Goal: Task Accomplishment & Management: Complete application form

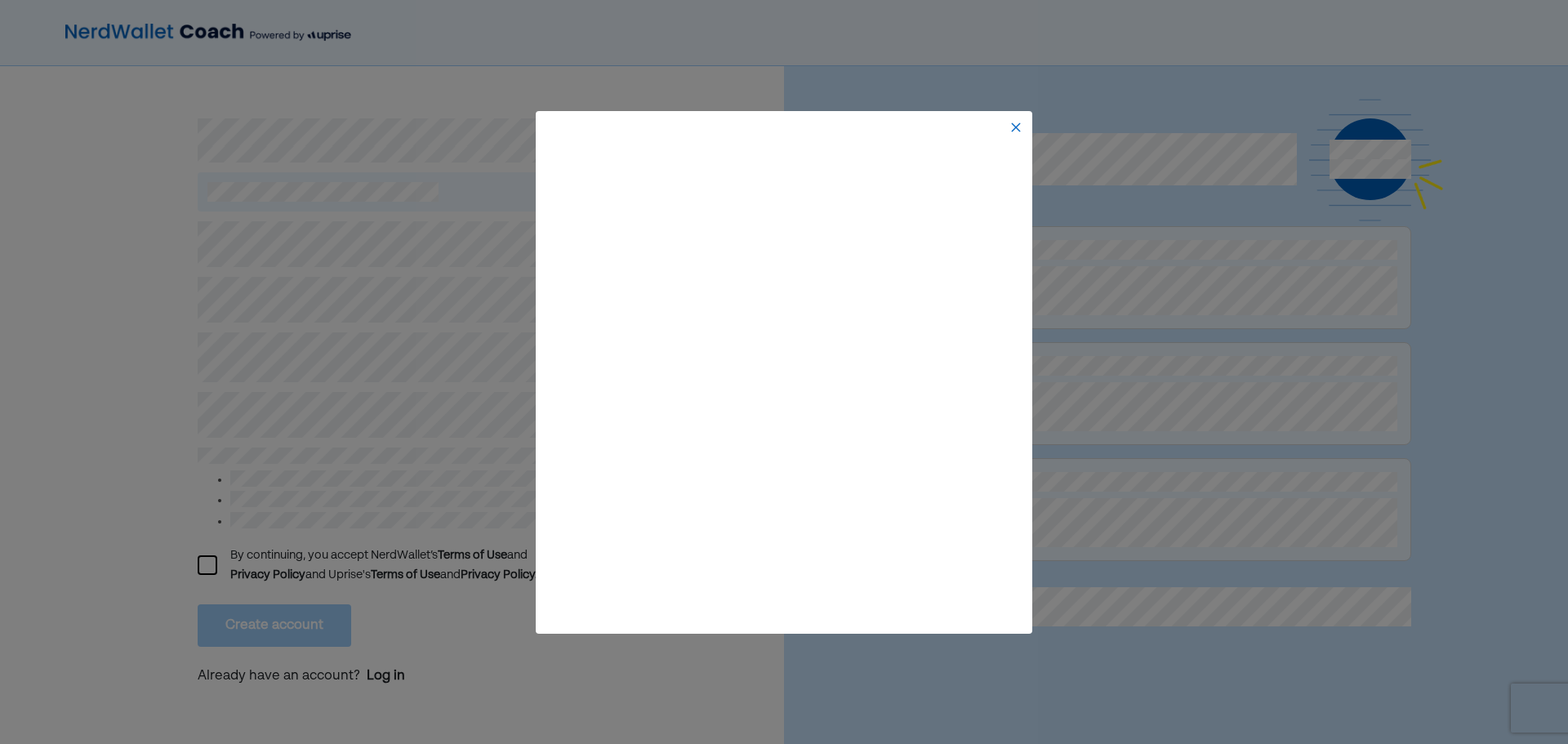
scroll to position [16, 0]
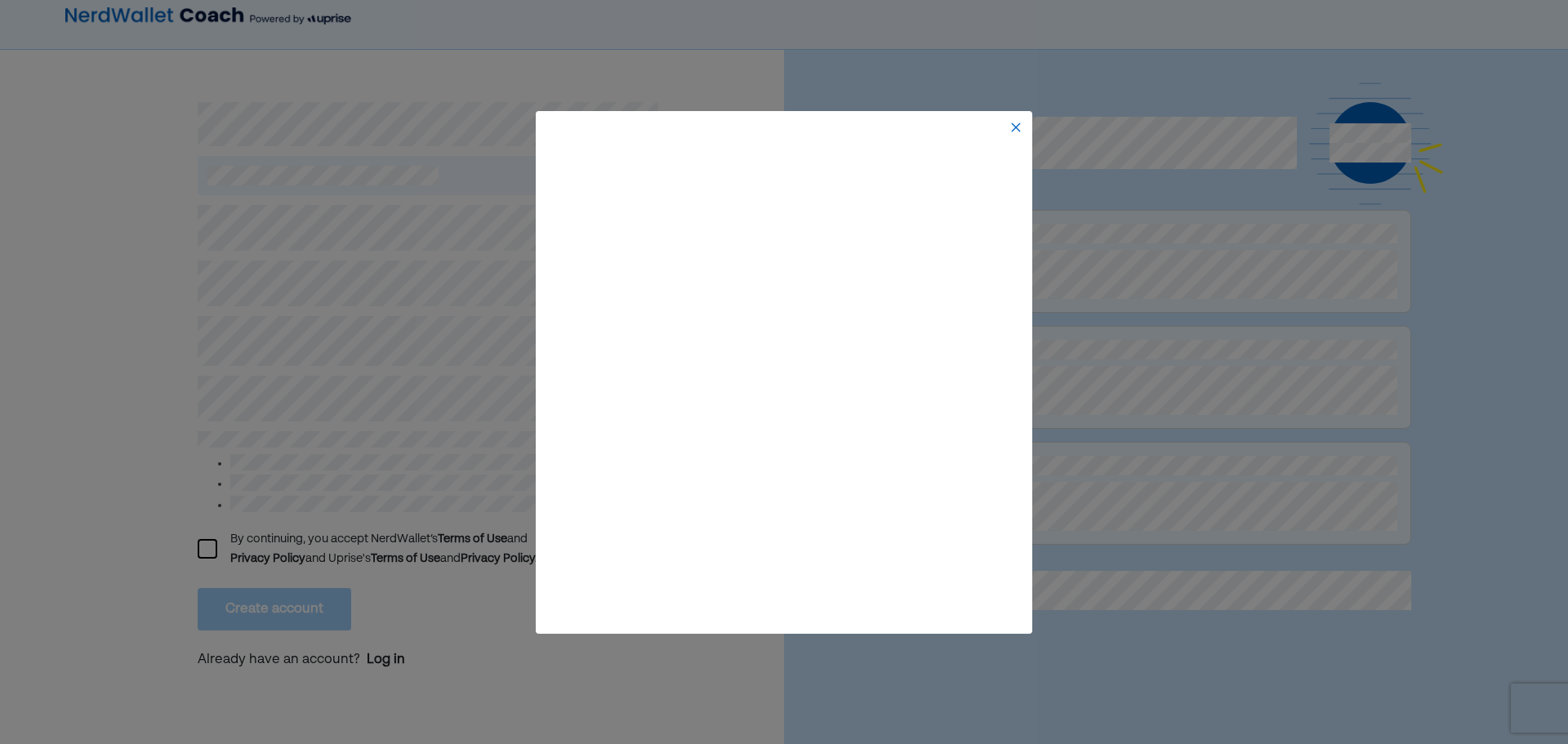
click at [1015, 131] on img at bounding box center [1016, 127] width 13 height 13
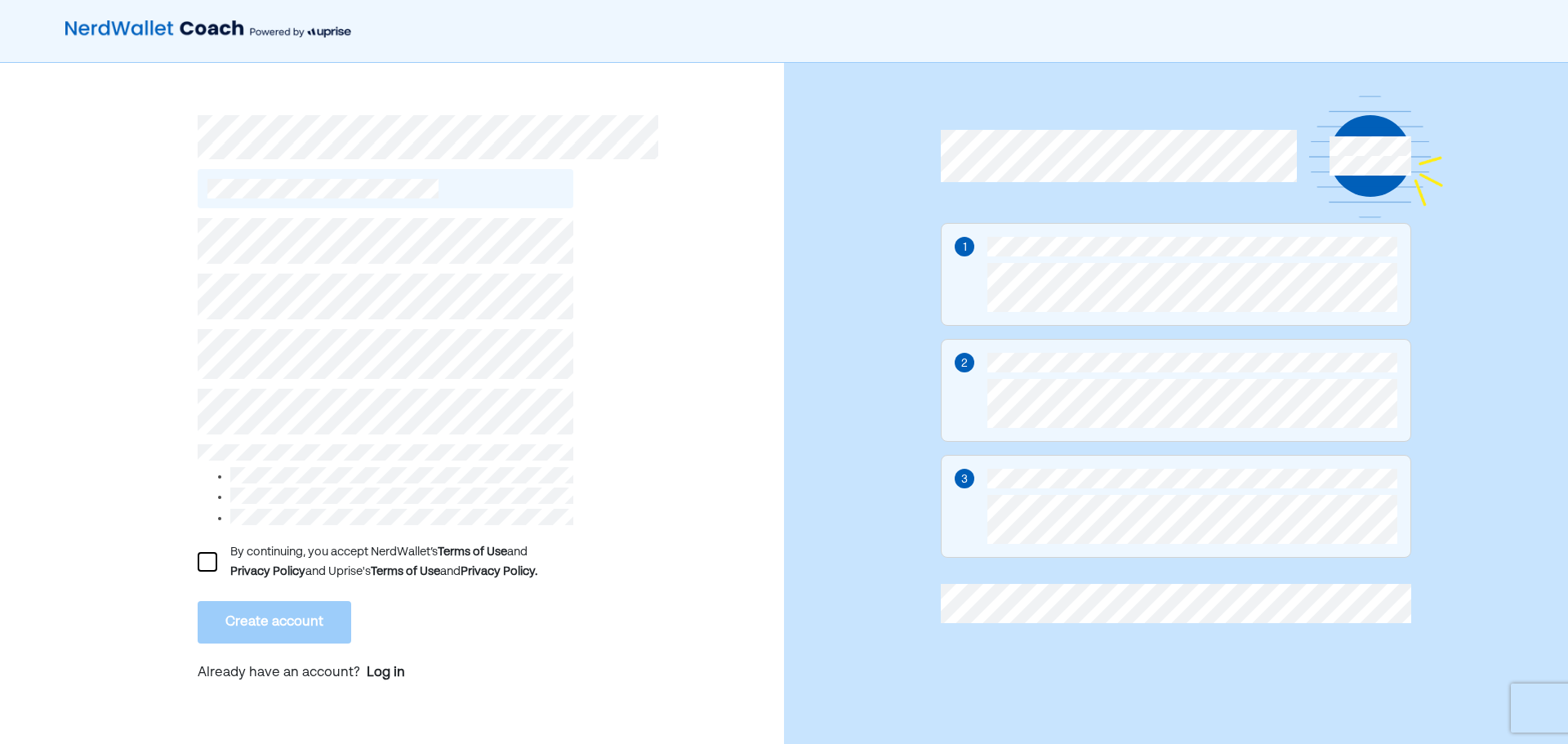
scroll to position [0, 0]
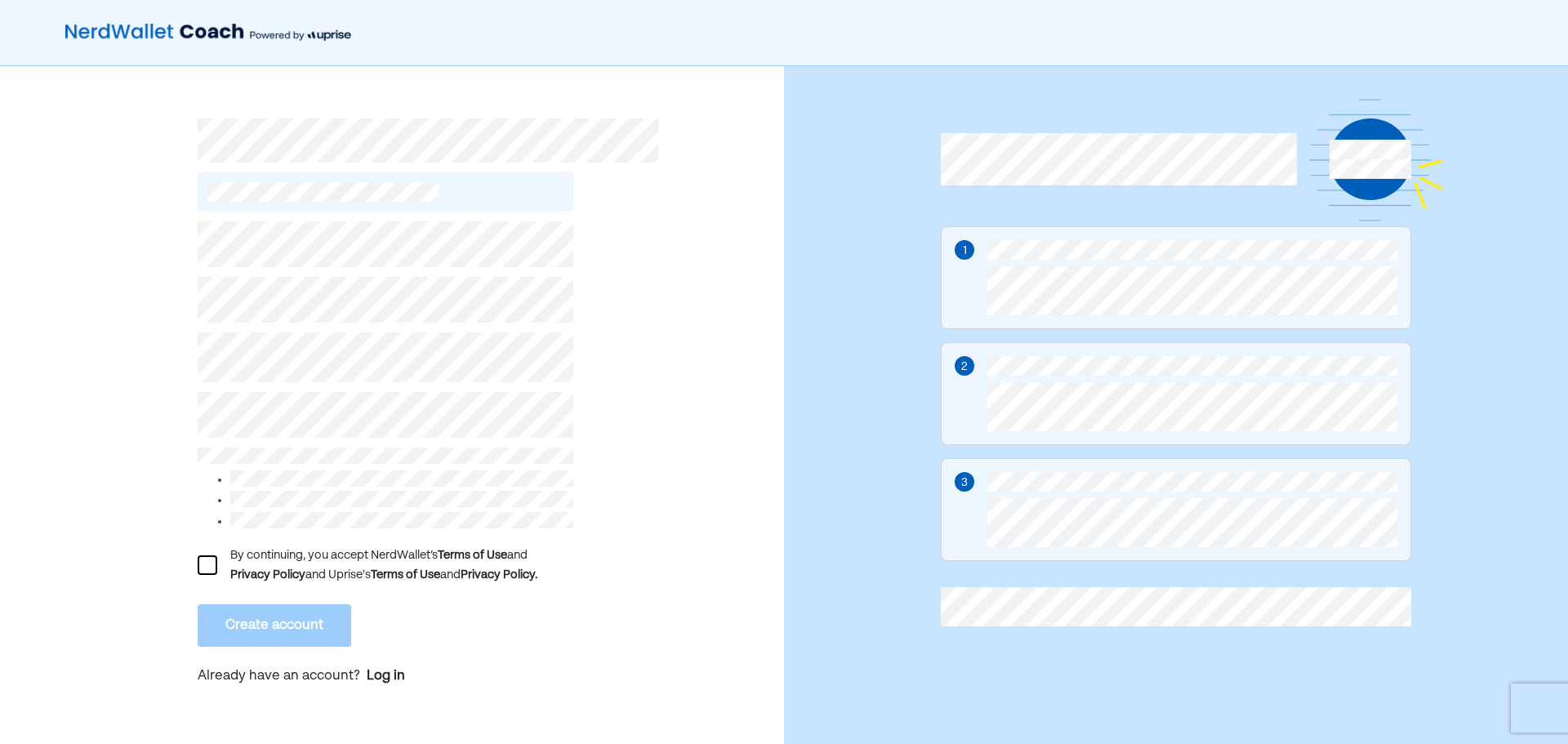
click at [213, 557] on div at bounding box center [207, 564] width 20 height 20
click at [259, 610] on button "Create account" at bounding box center [274, 626] width 154 height 43
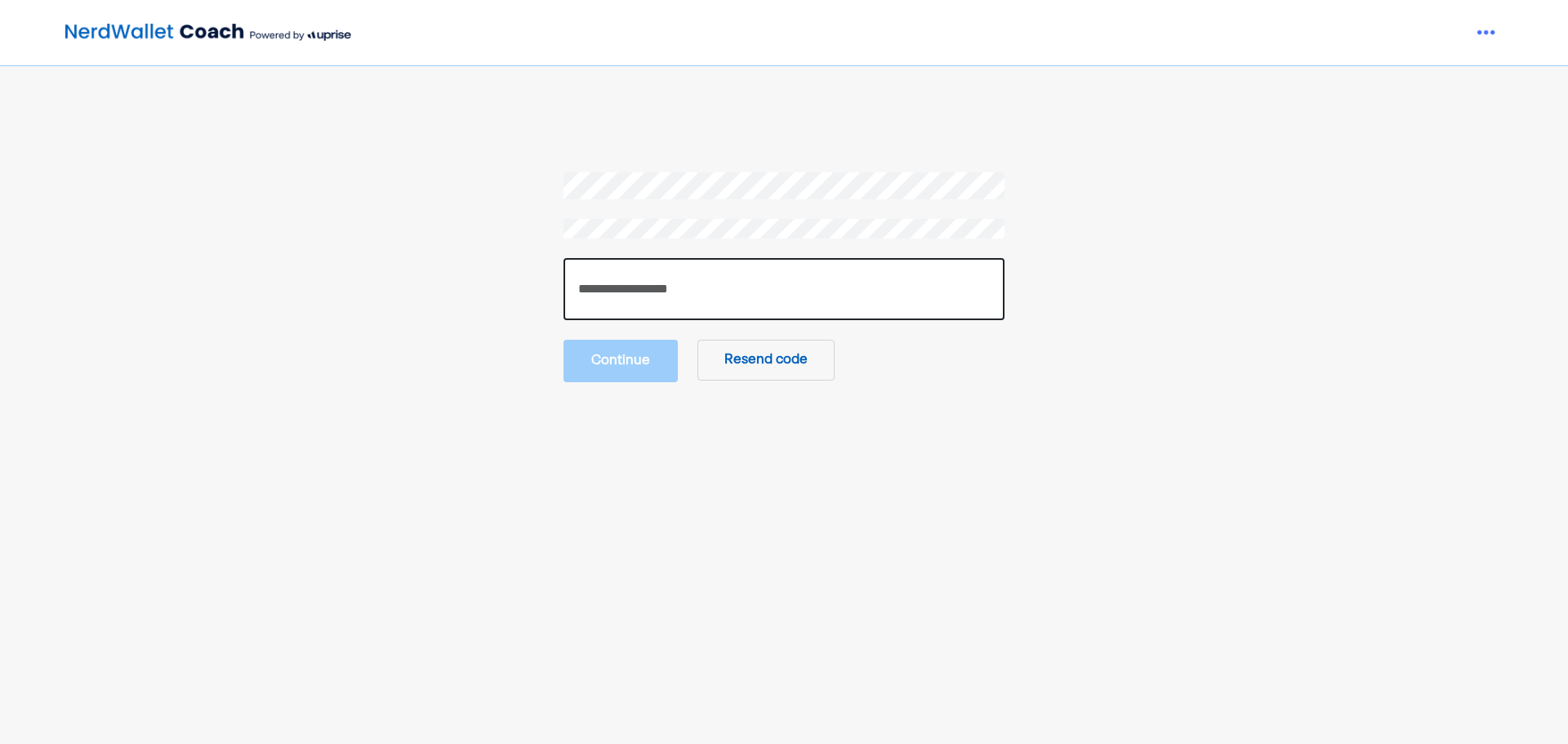
click at [778, 303] on input "number" at bounding box center [784, 289] width 441 height 62
type input "******"
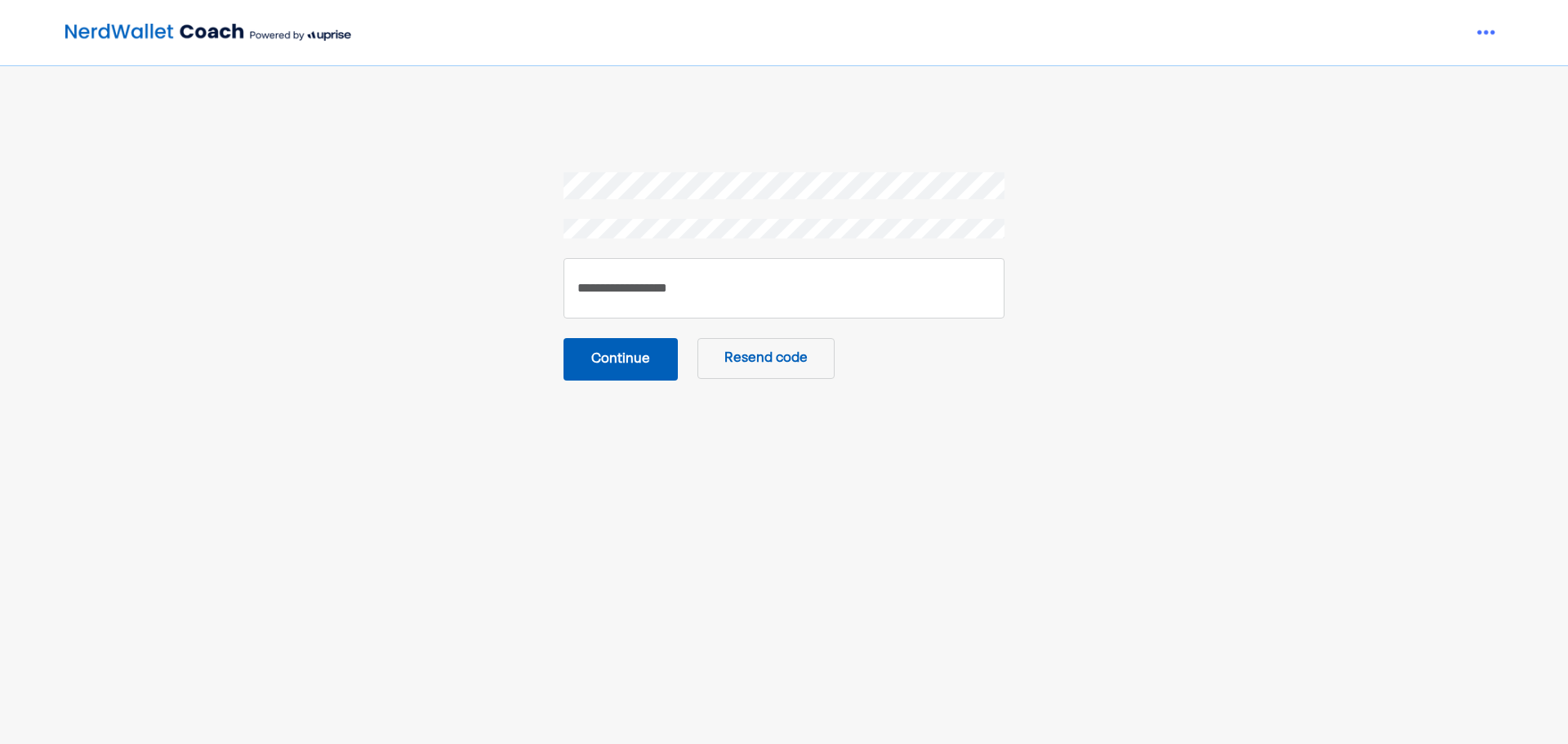
click at [611, 358] on button "Continue" at bounding box center [621, 359] width 115 height 43
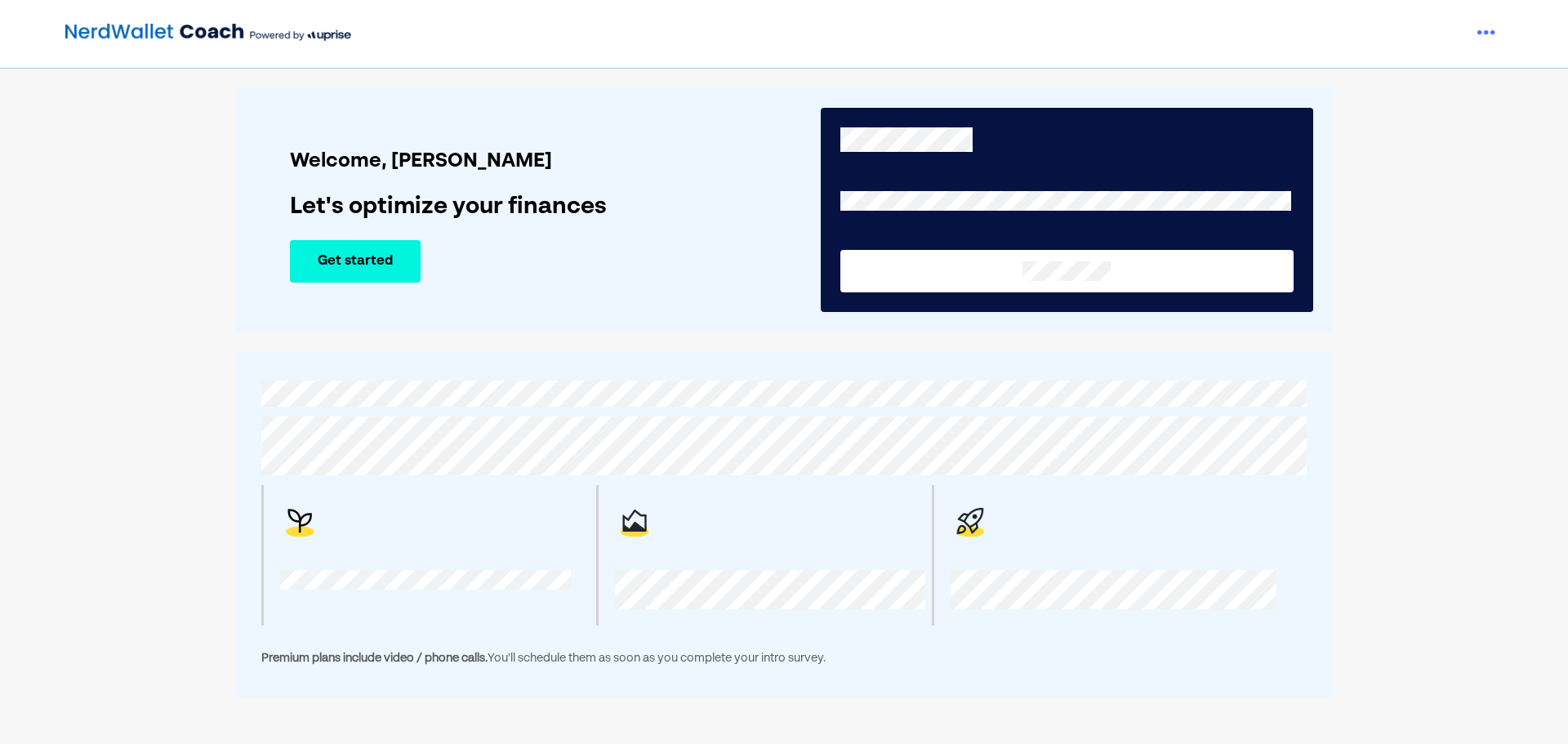
click at [346, 268] on button "Get started" at bounding box center [355, 262] width 131 height 43
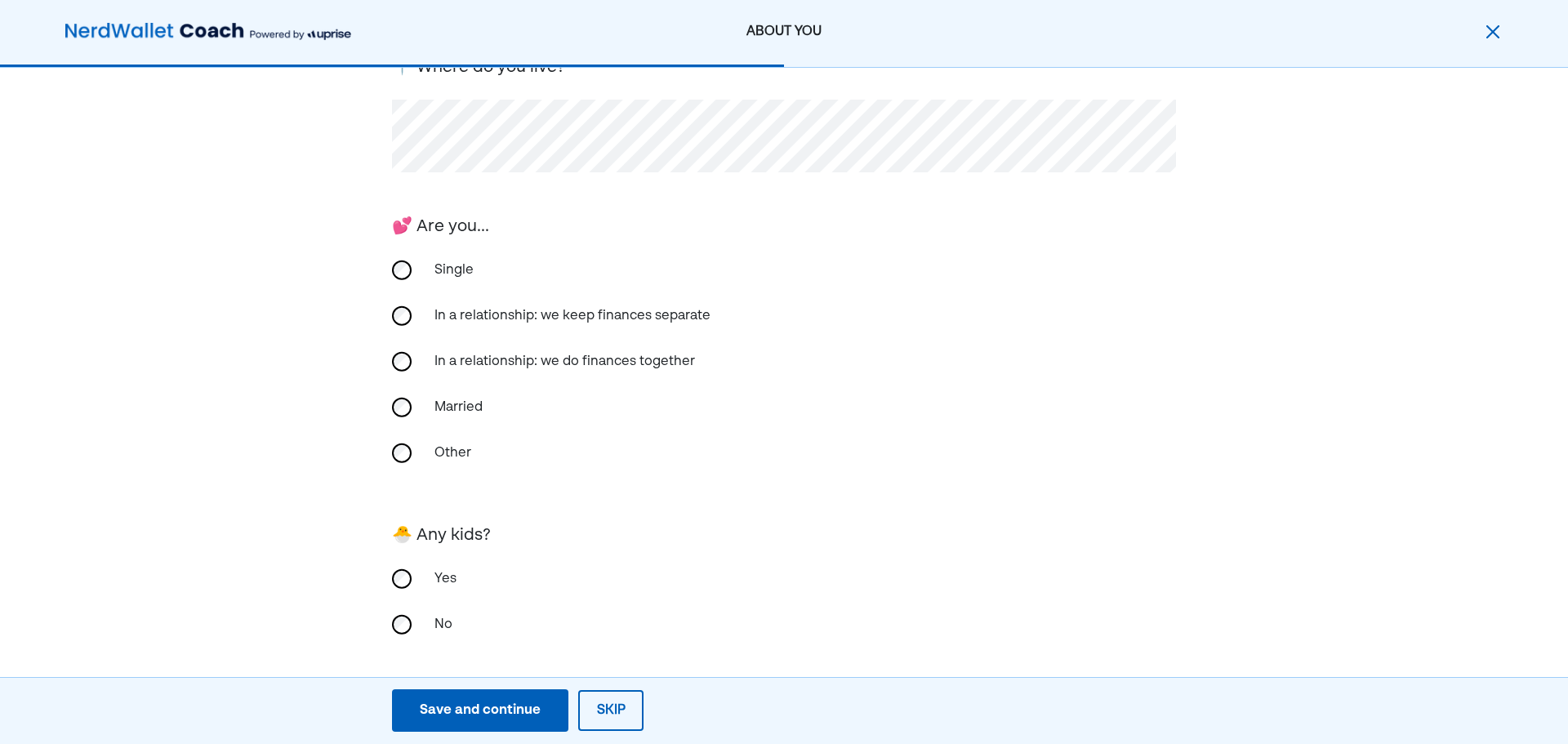
scroll to position [287, 0]
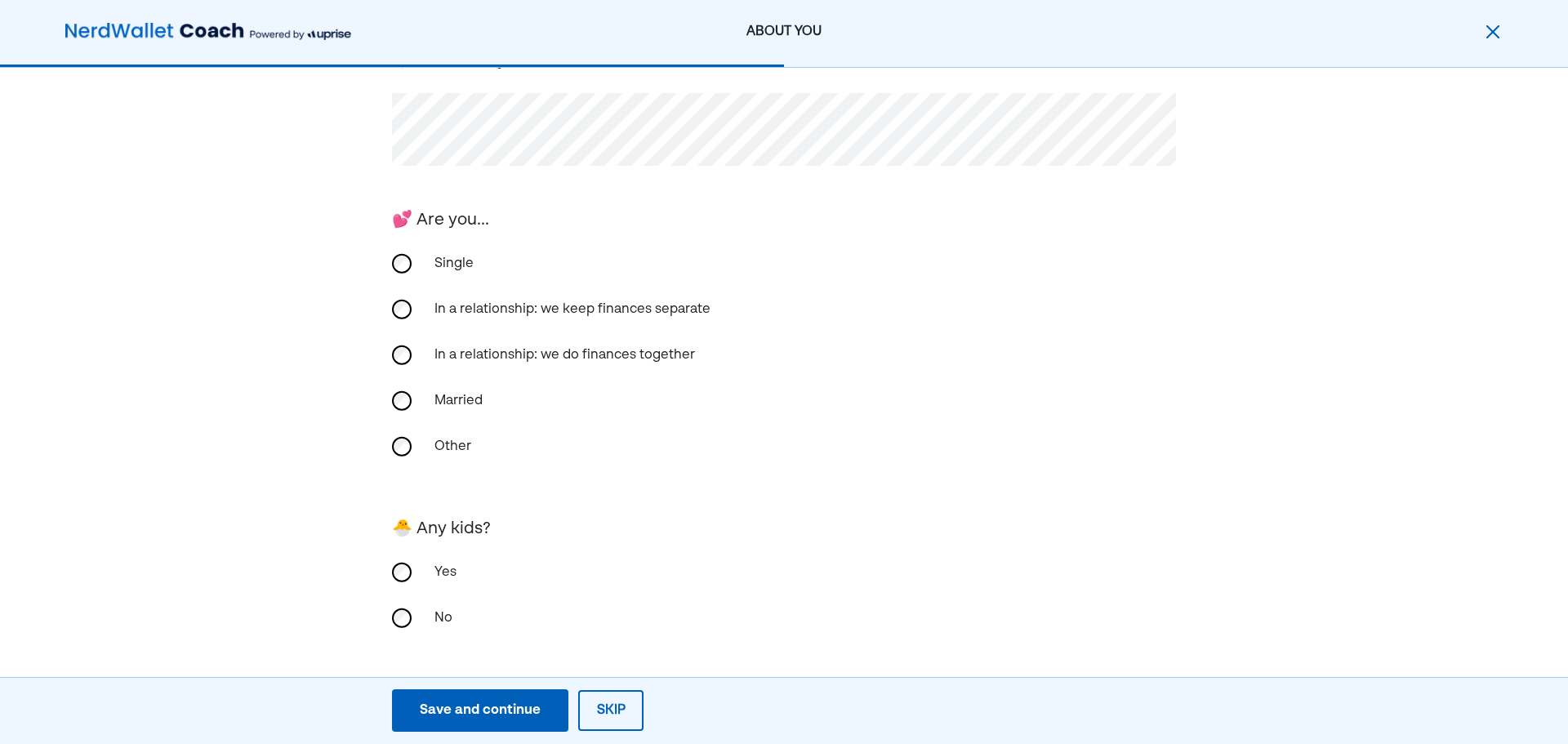
click at [518, 713] on div "Save and continue" at bounding box center [480, 710] width 121 height 20
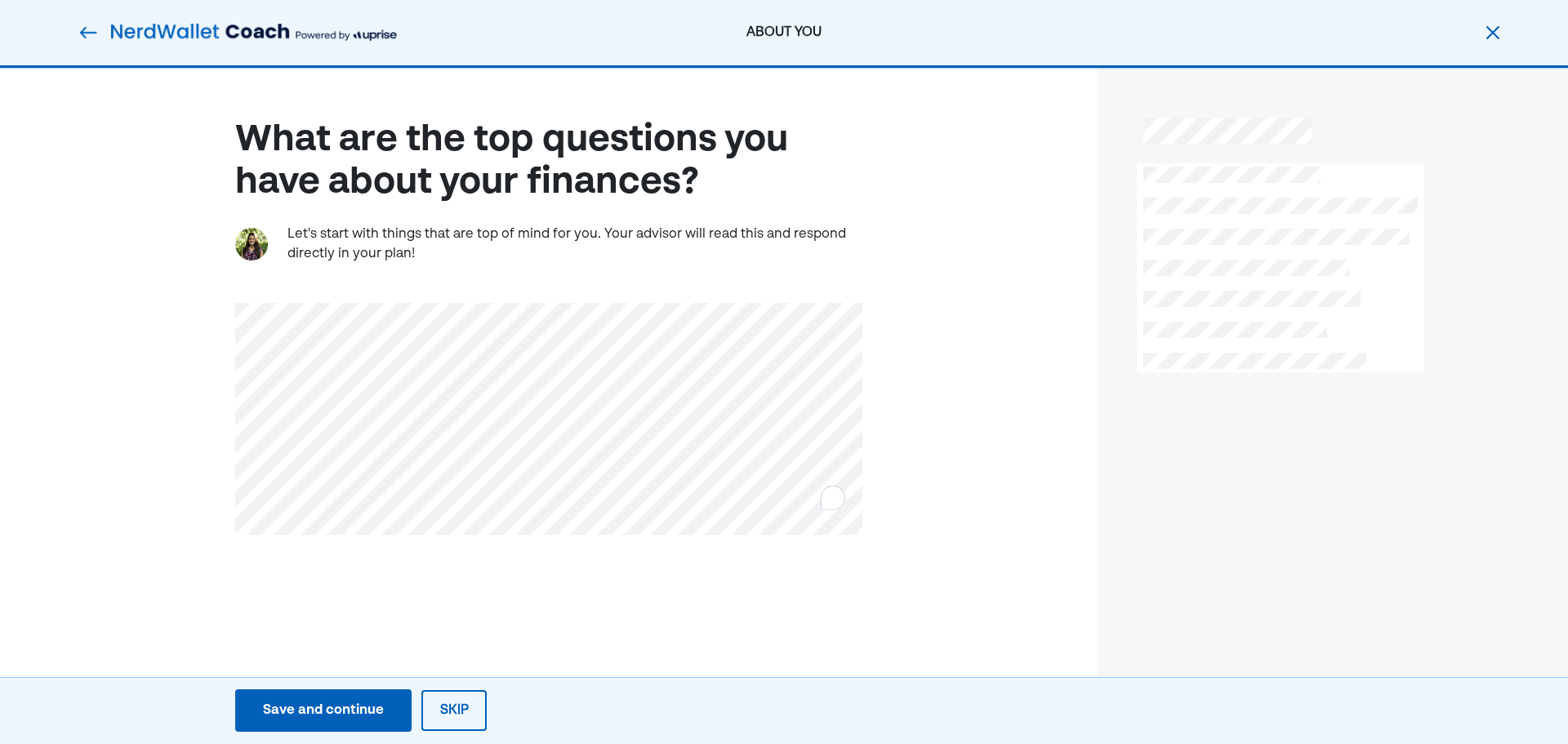
click at [321, 708] on div "Save and continue" at bounding box center [323, 710] width 121 height 20
